Goal: Information Seeking & Learning: Find specific fact

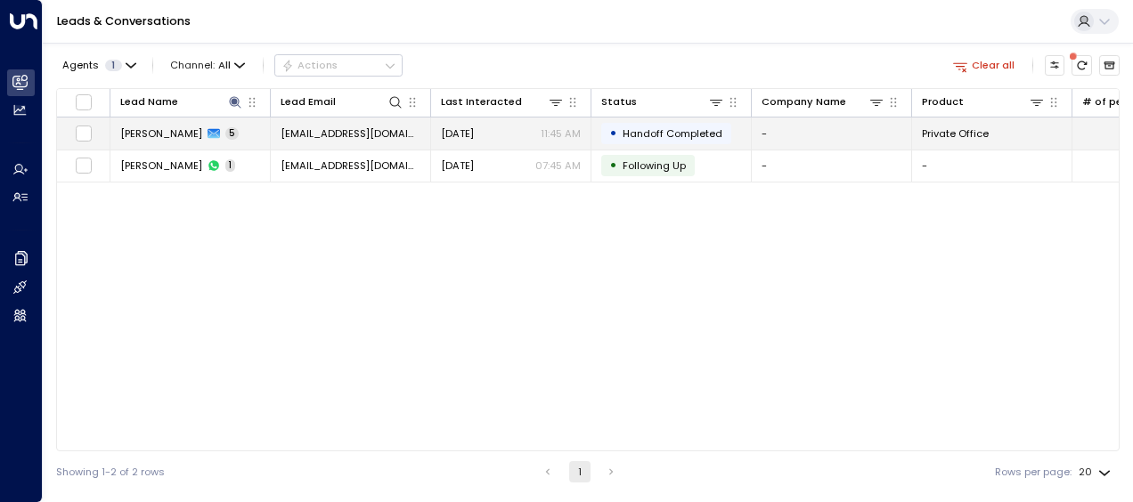
click at [388, 128] on span "[EMAIL_ADDRESS][DOMAIN_NAME]" at bounding box center [351, 133] width 140 height 14
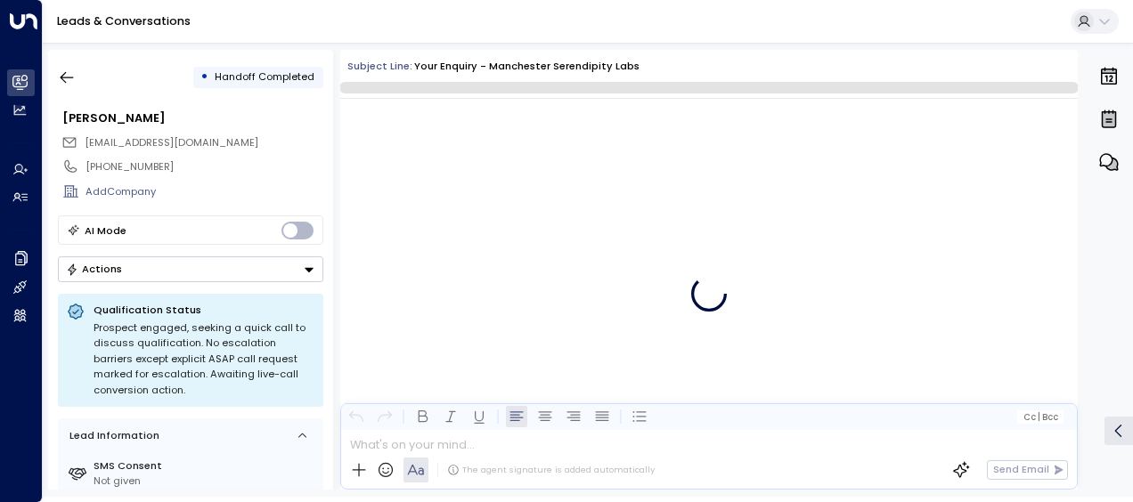
scroll to position [2026, 0]
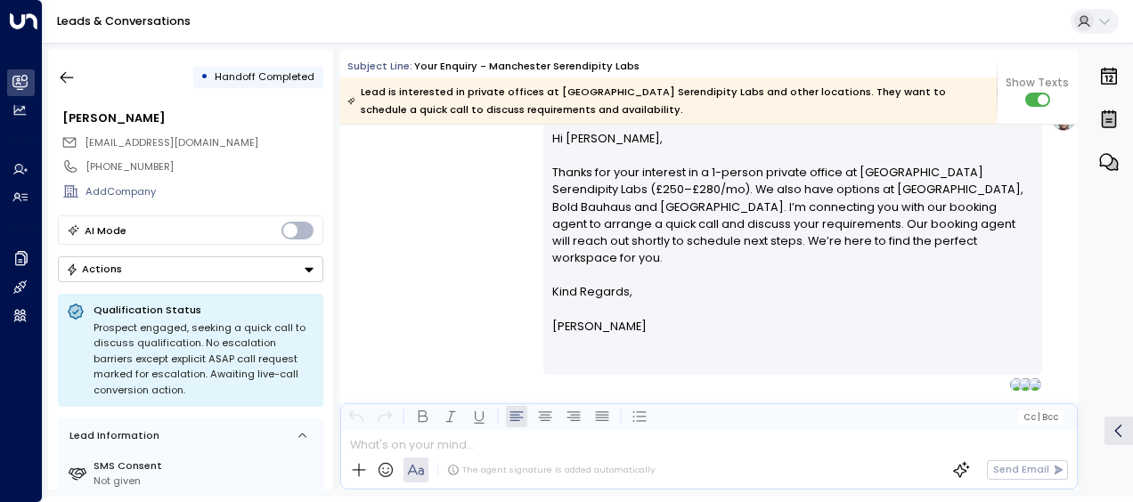
click at [491, 191] on div "[PERSON_NAME] • 11:45 AM • Email Hi [PERSON_NAME], Thanks for your interest in …" at bounding box center [708, 247] width 737 height 289
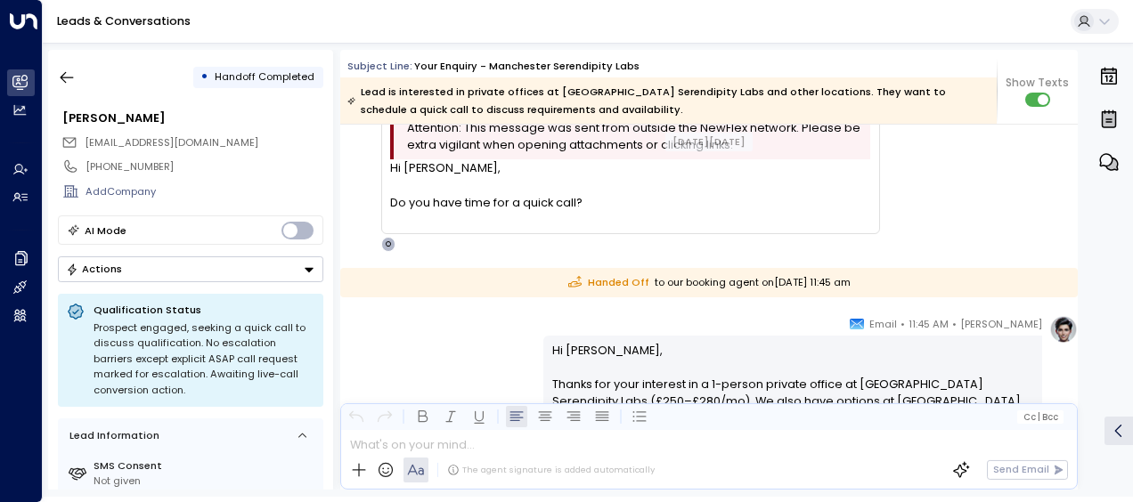
scroll to position [1722, 0]
click at [61, 78] on icon "button" at bounding box center [67, 78] width 13 height 12
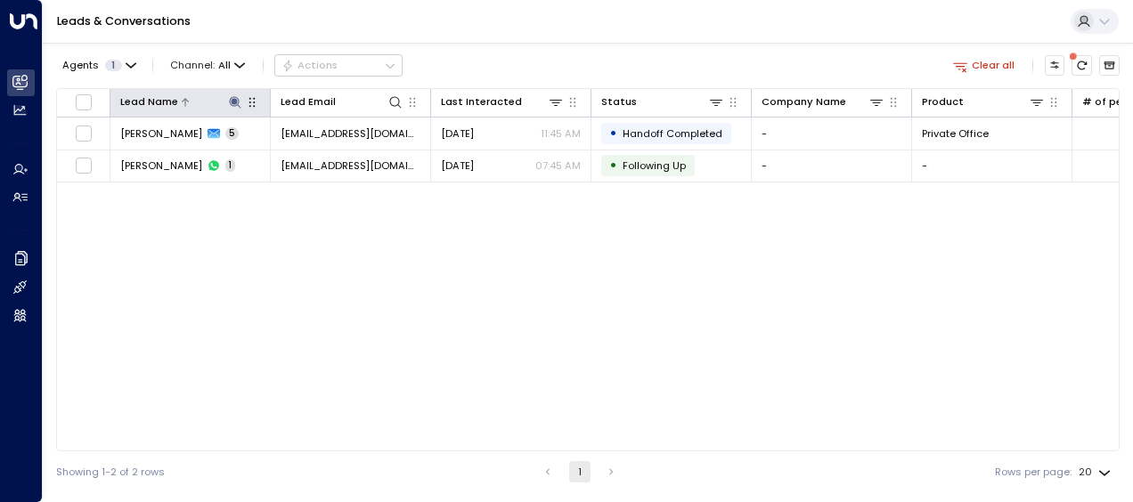
click at [238, 107] on icon at bounding box center [235, 102] width 14 height 14
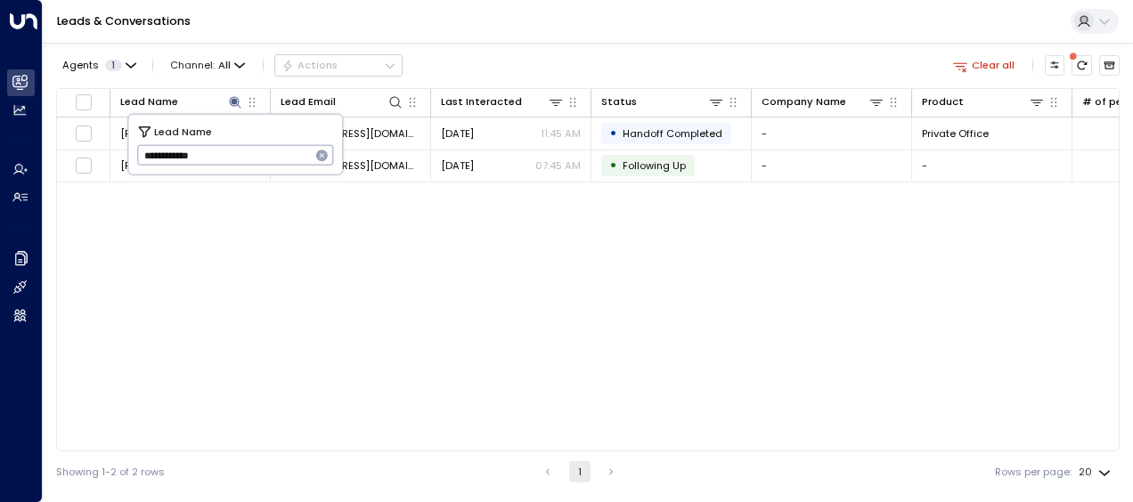
drag, startPoint x: 143, startPoint y: 151, endPoint x: 244, endPoint y: 159, distance: 101.0
click at [244, 159] on input "**********" at bounding box center [224, 155] width 174 height 29
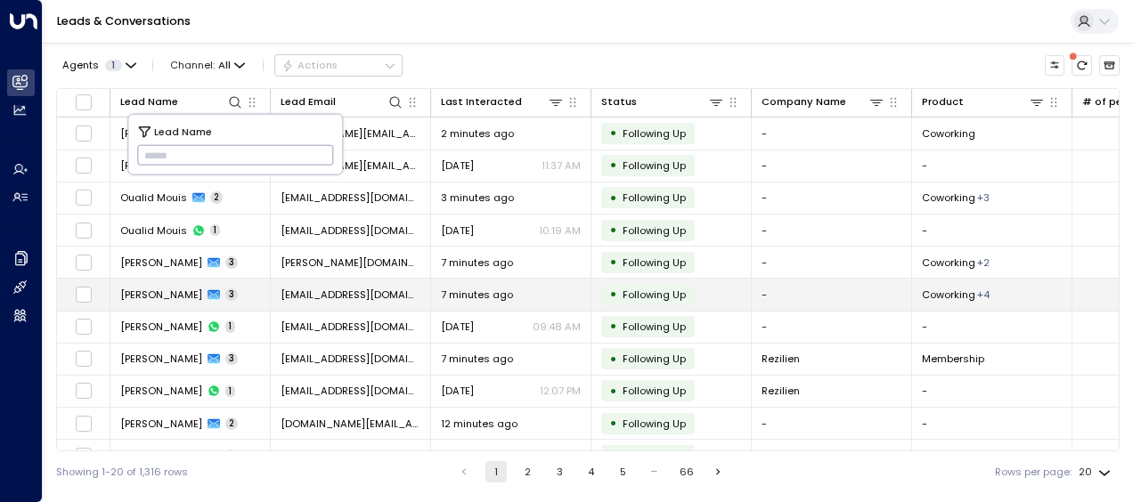
type input "**********"
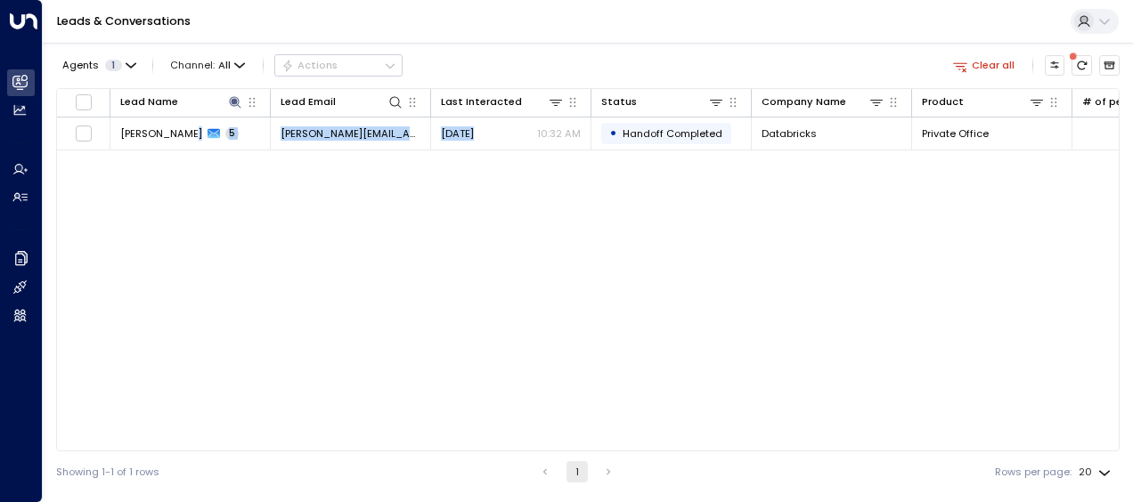
drag, startPoint x: 184, startPoint y: 285, endPoint x: 540, endPoint y: 346, distance: 360.5
click at [540, 346] on div "Lead Name Lead Email Last Interacted Status Company Name Product # of people AI…" at bounding box center [587, 269] width 1063 height 363
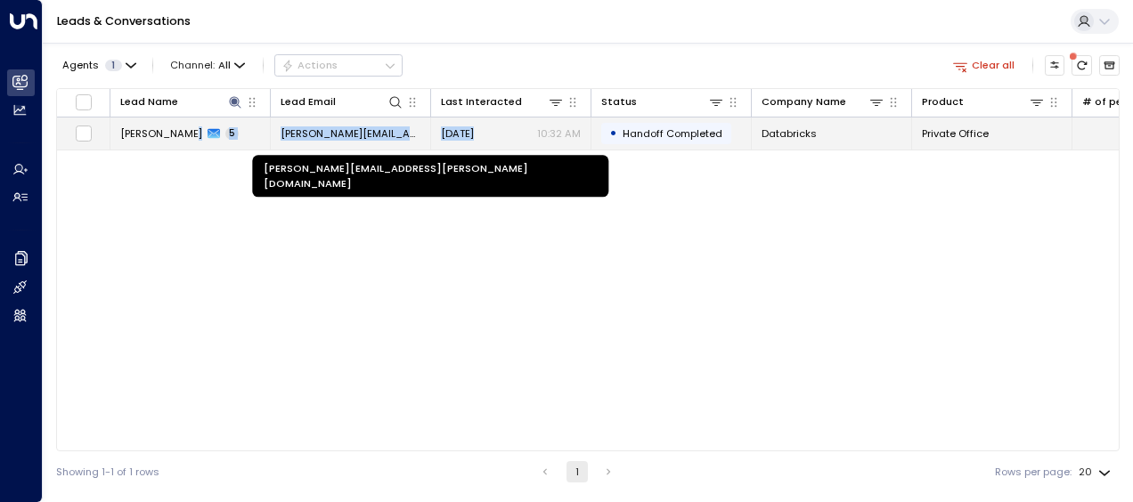
click at [366, 134] on span "[PERSON_NAME][EMAIL_ADDRESS][PERSON_NAME][DOMAIN_NAME]" at bounding box center [351, 133] width 140 height 14
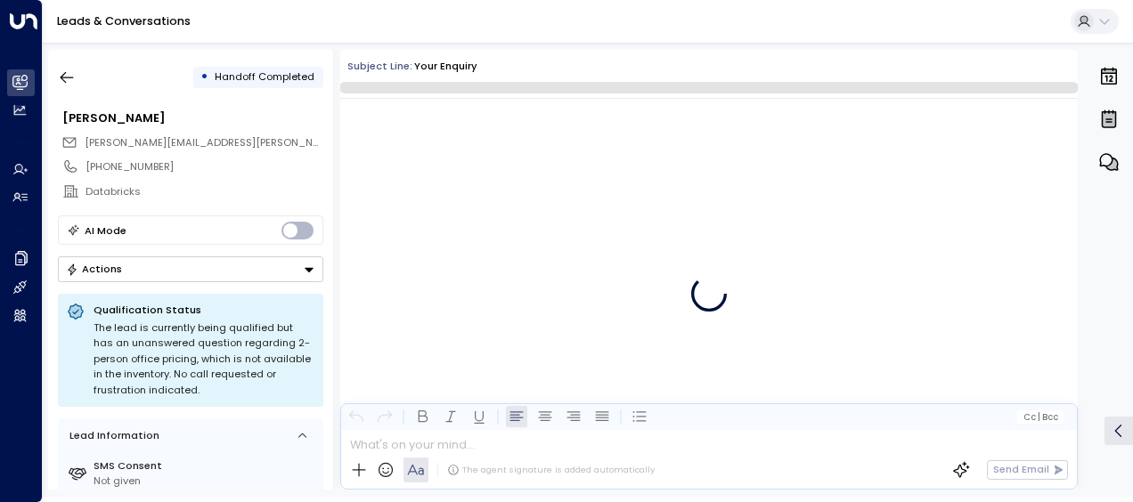
scroll to position [2191, 0]
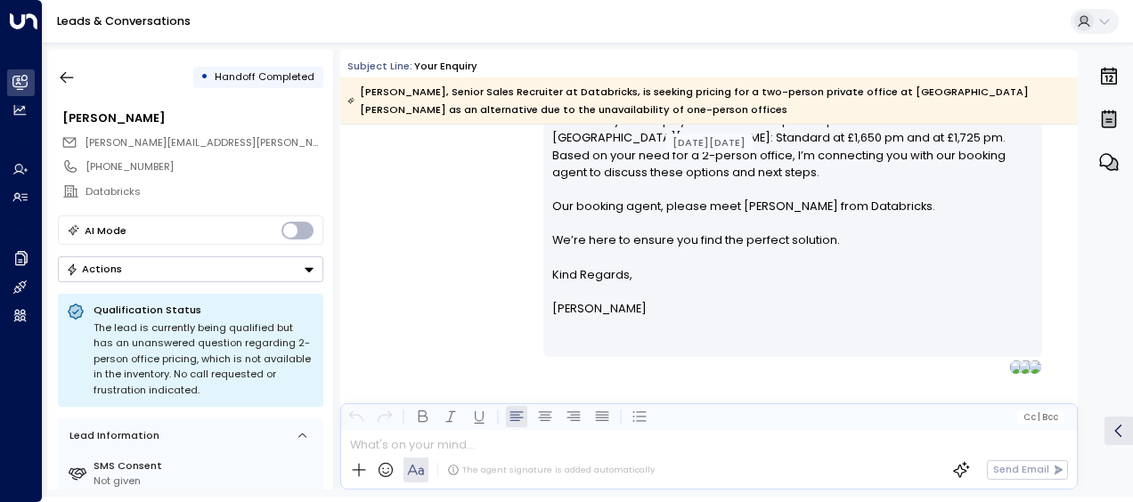
click at [462, 228] on div "[PERSON_NAME] • 10:32 AM • Email Hi [PERSON_NAME], Thanks for your enquiry. We …" at bounding box center [708, 213] width 737 height 323
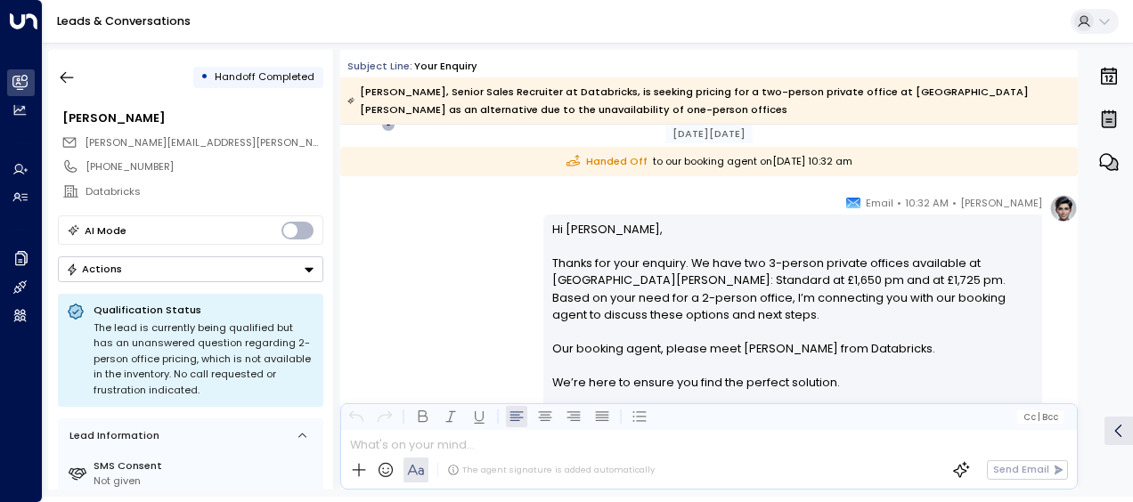
scroll to position [1856, 0]
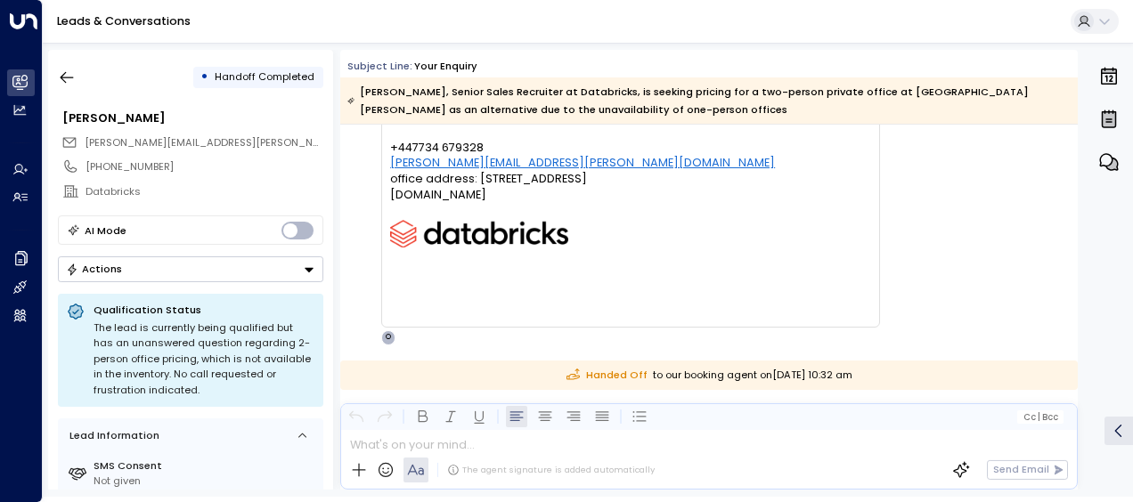
click at [462, 228] on img at bounding box center [479, 234] width 178 height 28
click at [462, 228] on span "[PERSON_NAME] (she/her) Senior Sales Recruiter +447734 679328 [PERSON_NAME][EMA…" at bounding box center [582, 189] width 385 height 196
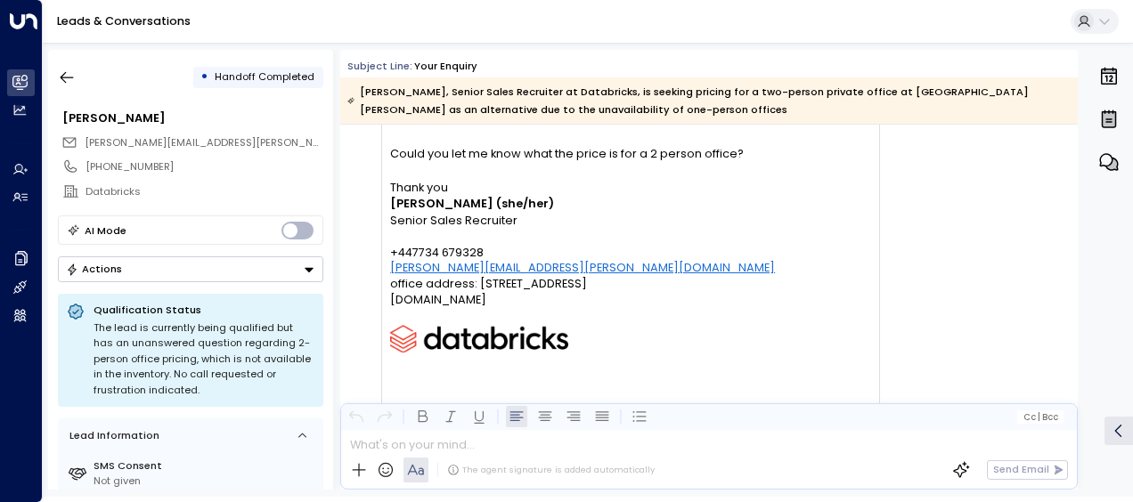
scroll to position [1571, 0]
click at [462, 228] on span "[PERSON_NAME] (she/her) Senior Sales Recruiter +447734 679328 [PERSON_NAME][EMA…" at bounding box center [582, 296] width 385 height 196
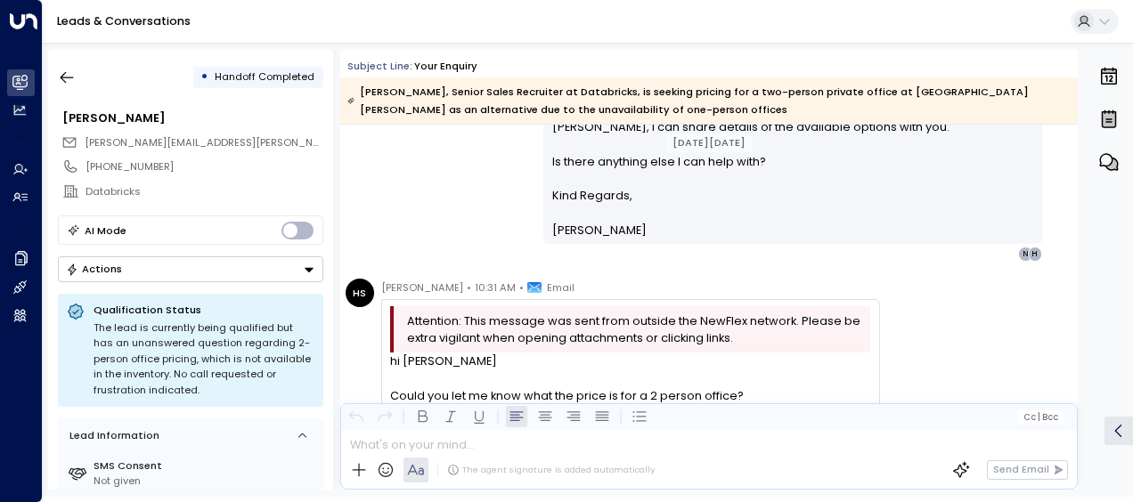
scroll to position [1334, 0]
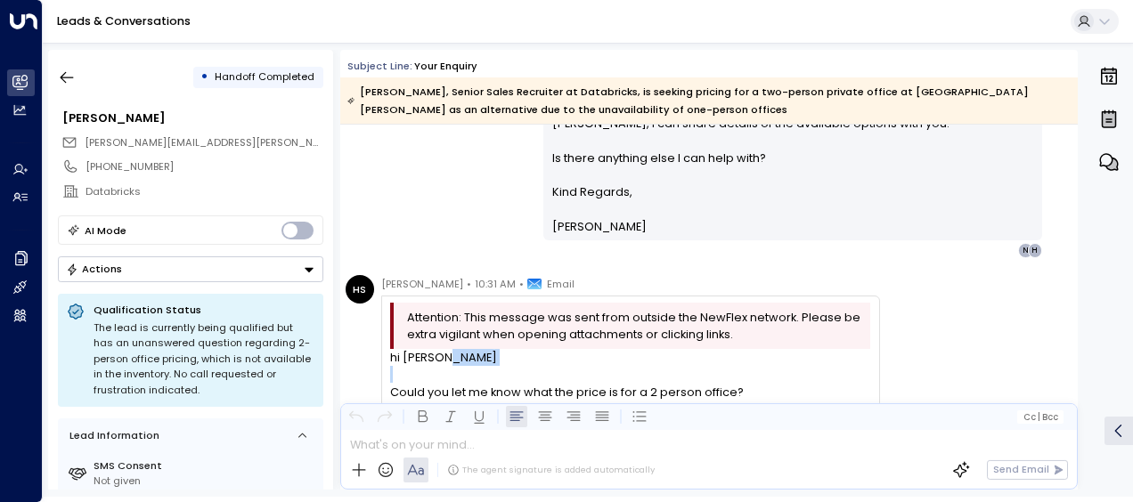
drag, startPoint x: 1070, startPoint y: 361, endPoint x: 1068, endPoint y: 370, distance: 9.3
click at [1068, 370] on div "HS [PERSON_NAME] • 10:31 AM • Email Attention: This message was sent from outsi…" at bounding box center [712, 481] width 732 height 413
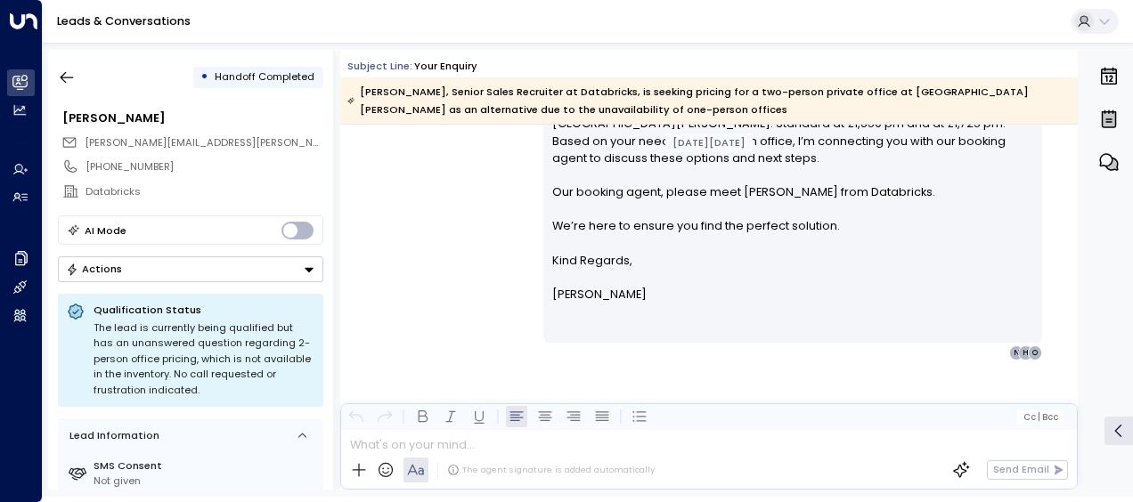
scroll to position [2061, 0]
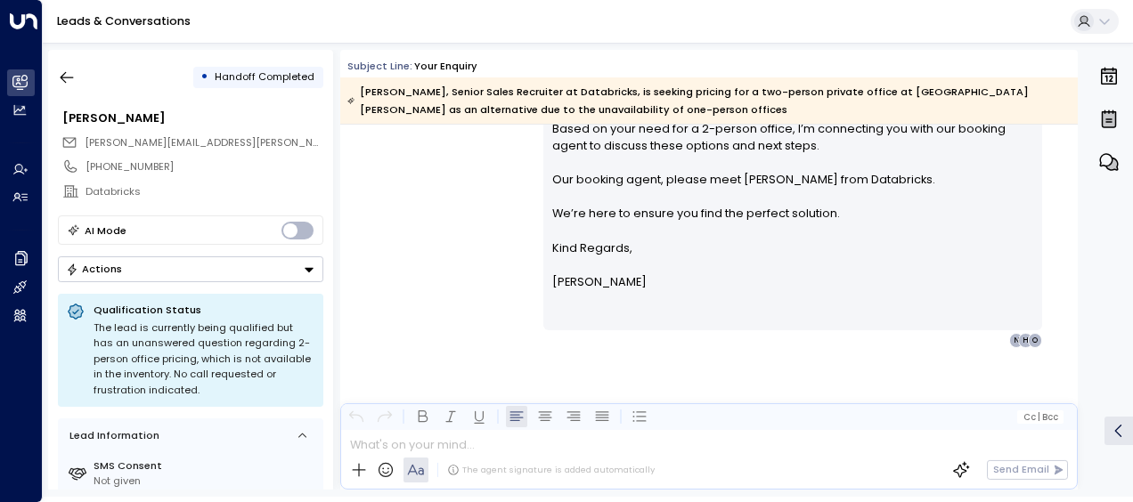
click at [451, 269] on div "[PERSON_NAME] • 10:32 AM • Email Hi [PERSON_NAME], Thanks for your enquiry. We …" at bounding box center [708, 186] width 737 height 323
click at [440, 221] on div "[PERSON_NAME] • 10:32 AM • Email Hi [PERSON_NAME], Thanks for your enquiry. We …" at bounding box center [708, 186] width 737 height 323
click at [68, 78] on icon "button" at bounding box center [67, 78] width 18 height 18
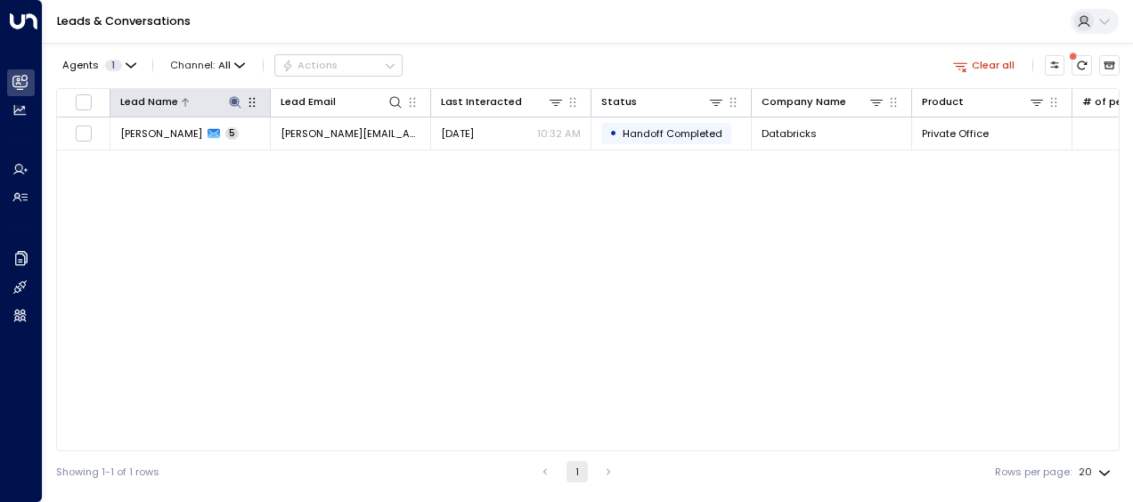
click at [233, 102] on icon at bounding box center [235, 102] width 12 height 12
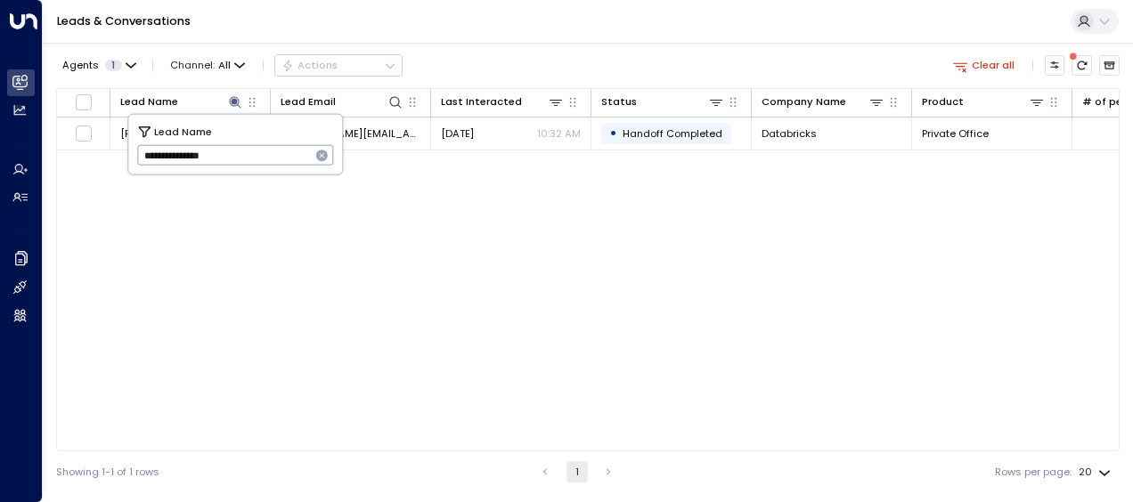
drag, startPoint x: 140, startPoint y: 153, endPoint x: 271, endPoint y: 154, distance: 130.9
click at [271, 154] on input "**********" at bounding box center [224, 155] width 174 height 29
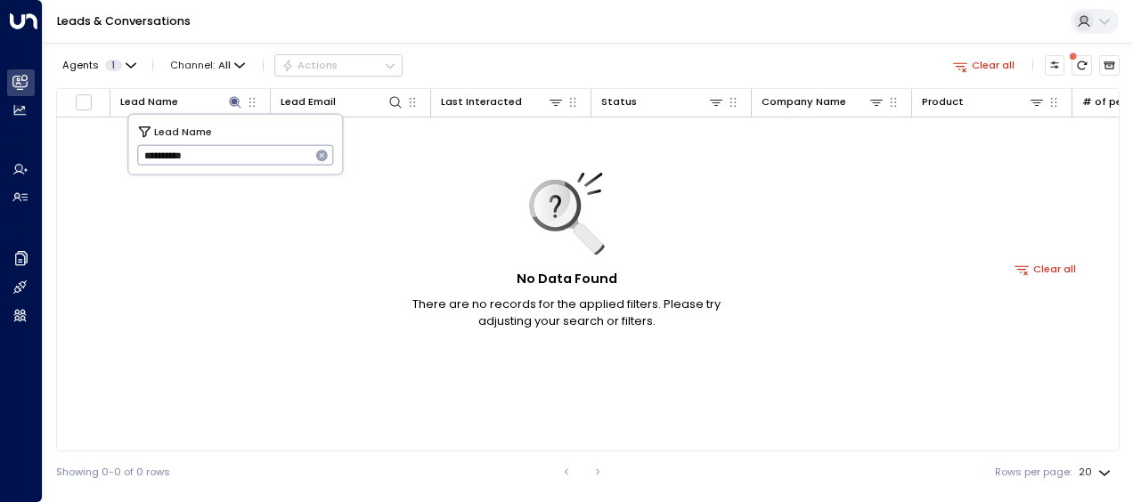
type input "**********"
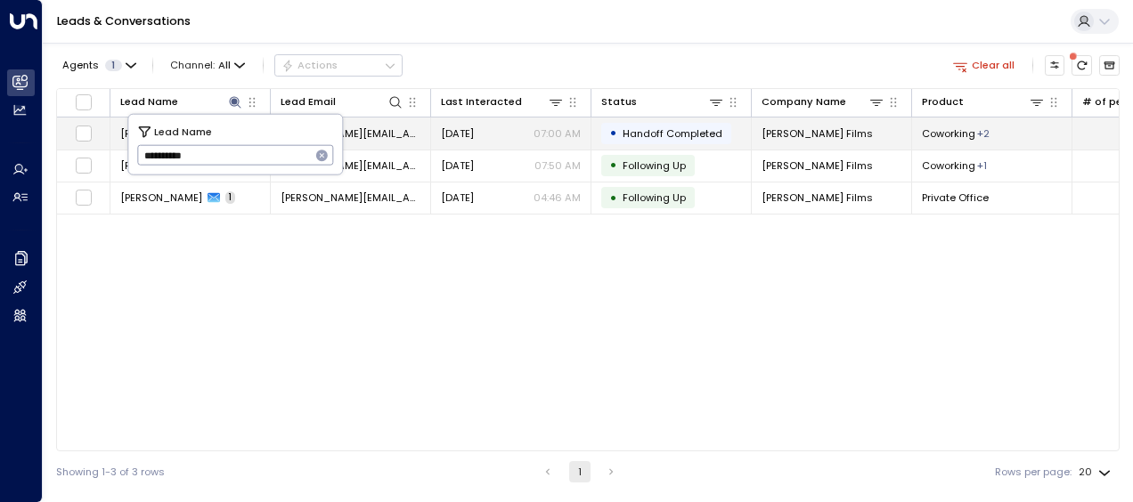
click at [385, 131] on span "[PERSON_NAME][EMAIL_ADDRESS][DOMAIN_NAME]" at bounding box center [351, 133] width 140 height 14
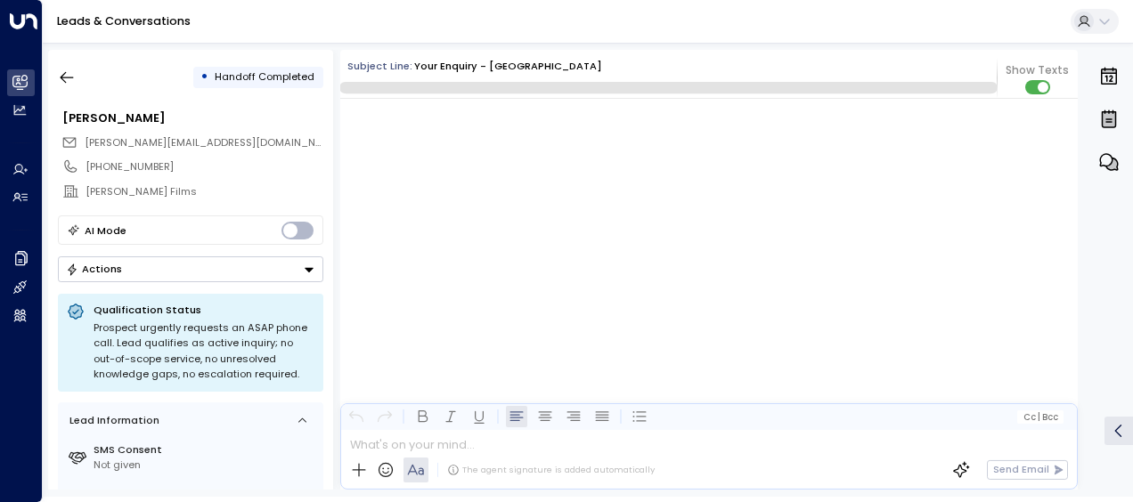
scroll to position [8835, 0]
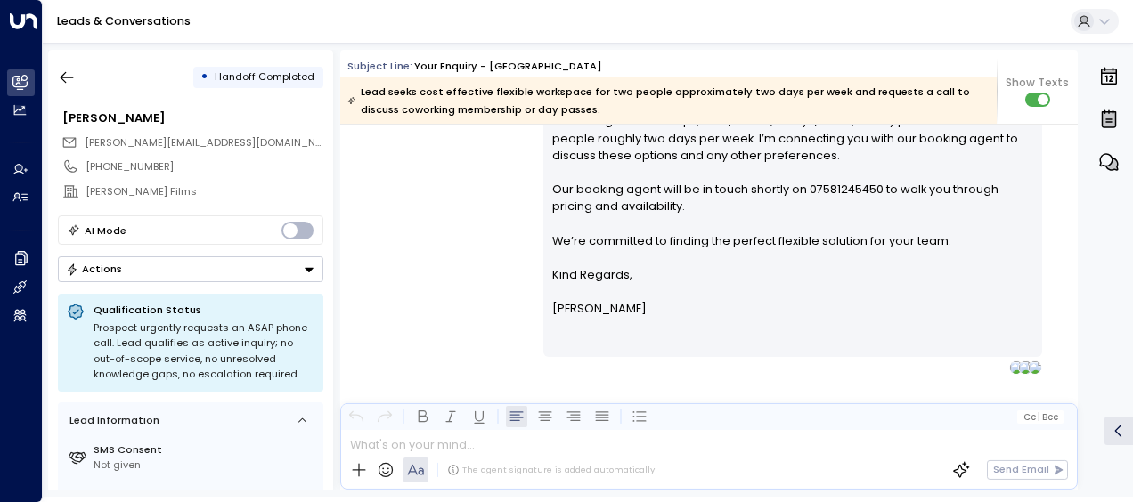
click at [438, 228] on div "[PERSON_NAME] • 07:00 AM • Email Hi [PERSON_NAME], Thanks for your patience. Fo…" at bounding box center [708, 205] width 737 height 340
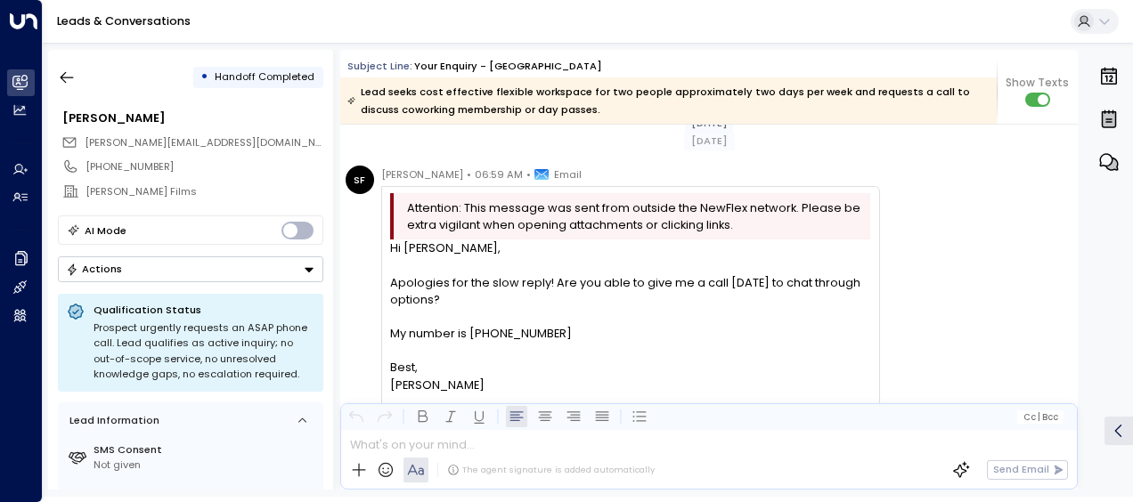
scroll to position [7545, 0]
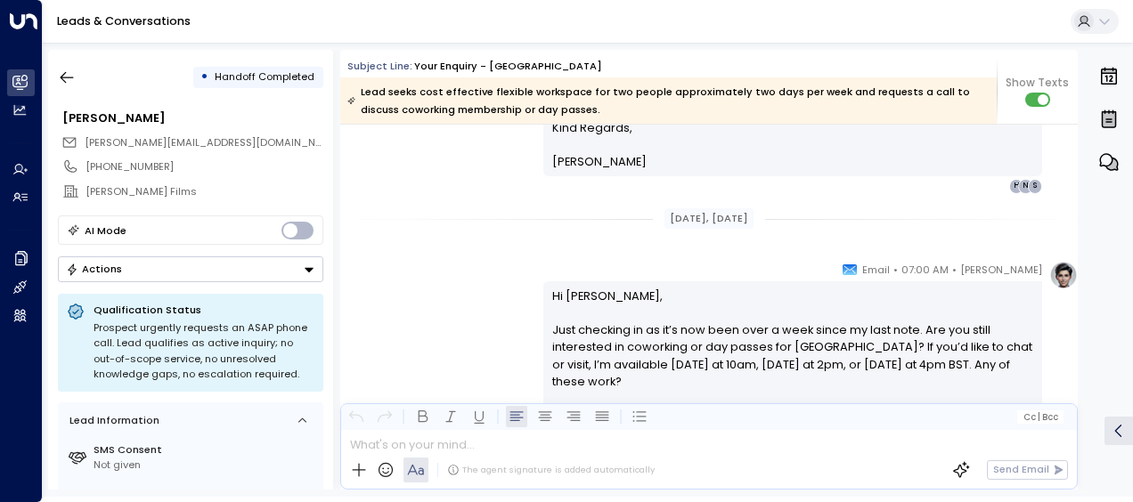
click at [438, 228] on div "[DATE], [DATE]" at bounding box center [708, 218] width 737 height 49
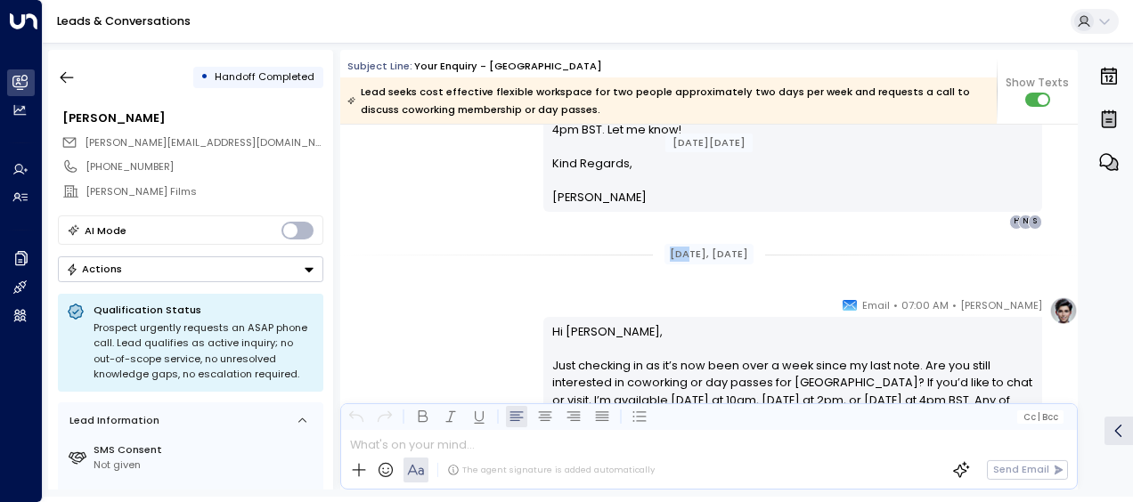
drag, startPoint x: 438, startPoint y: 228, endPoint x: 434, endPoint y: 326, distance: 98.1
click at [434, 326] on div "[PERSON_NAME] • 07:00 AM • Email Hi [PERSON_NAME], Just checking in as it’s now…" at bounding box center [708, 407] width 737 height 220
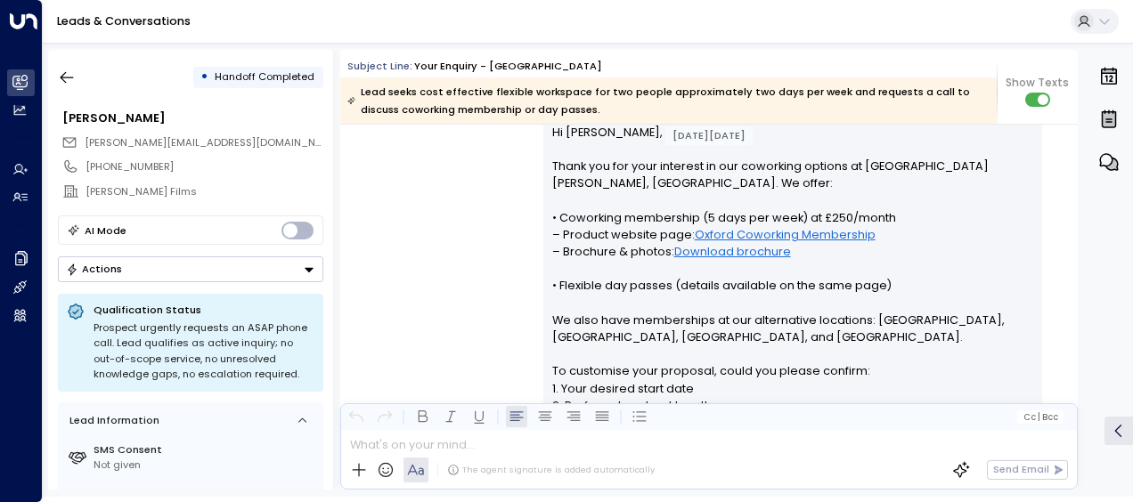
scroll to position [3001, 0]
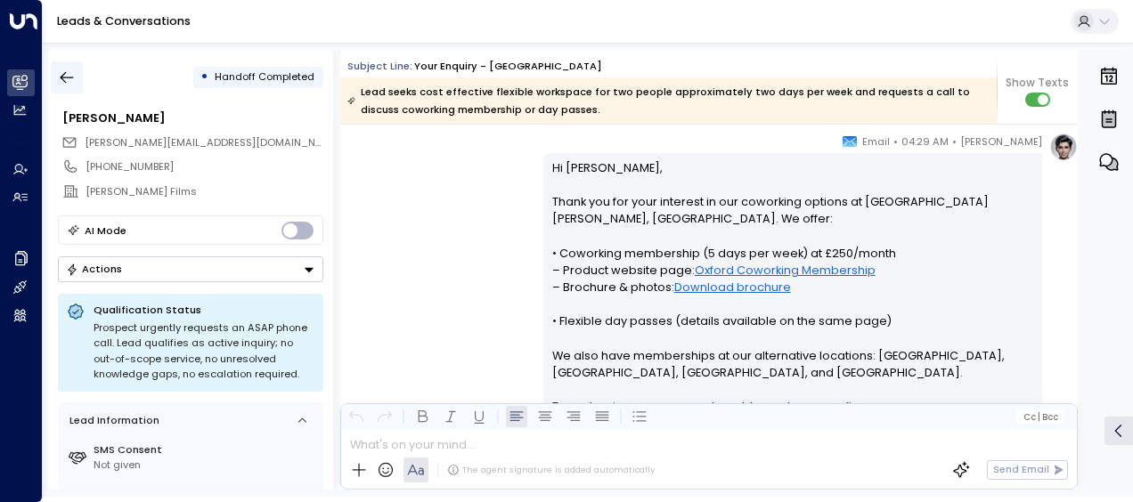
click at [68, 73] on icon "button" at bounding box center [67, 78] width 18 height 18
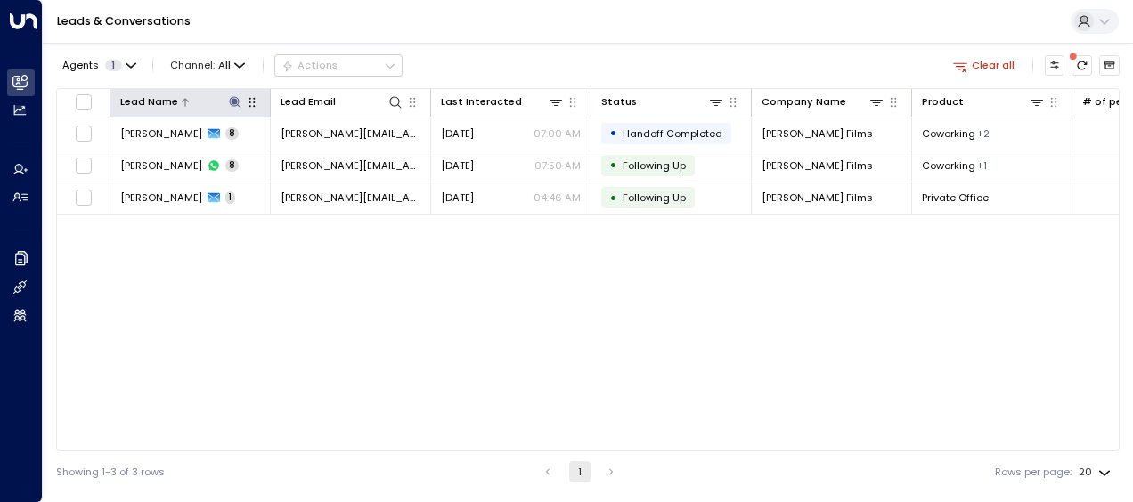
click at [233, 96] on icon at bounding box center [235, 102] width 12 height 12
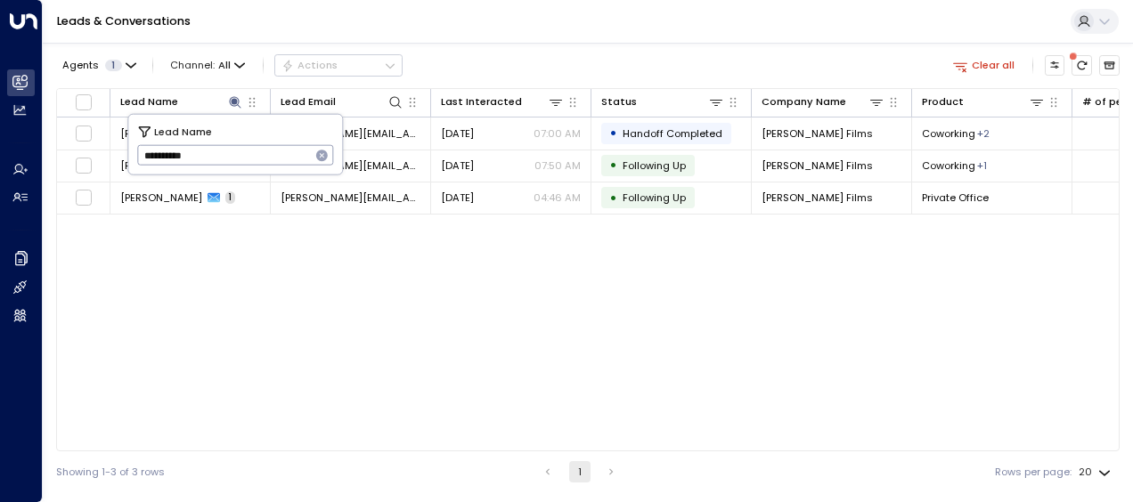
drag, startPoint x: 137, startPoint y: 151, endPoint x: 245, endPoint y: 164, distance: 108.5
click at [245, 164] on input "**********" at bounding box center [224, 155] width 174 height 29
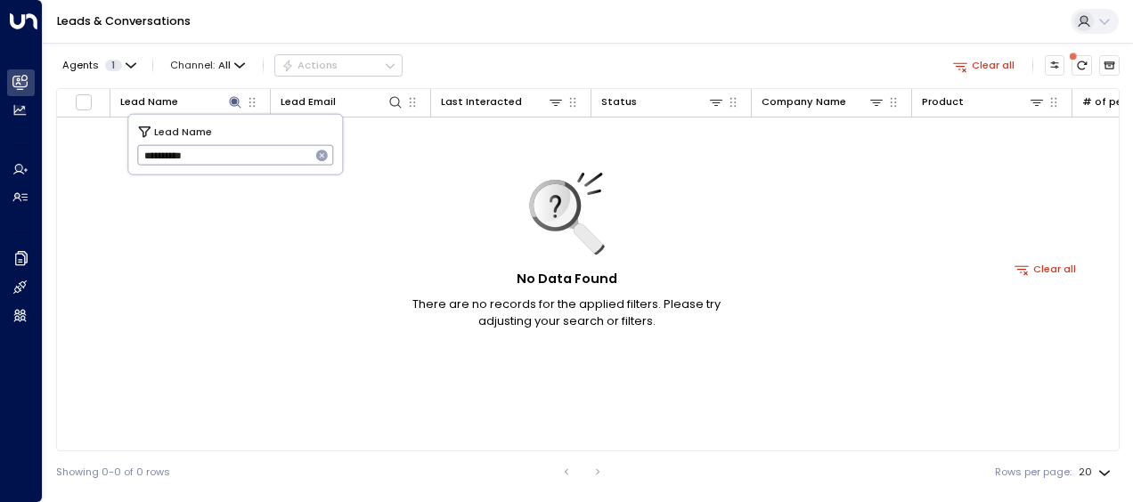
type input "**********"
